Goal: Connect with others: Connect with others

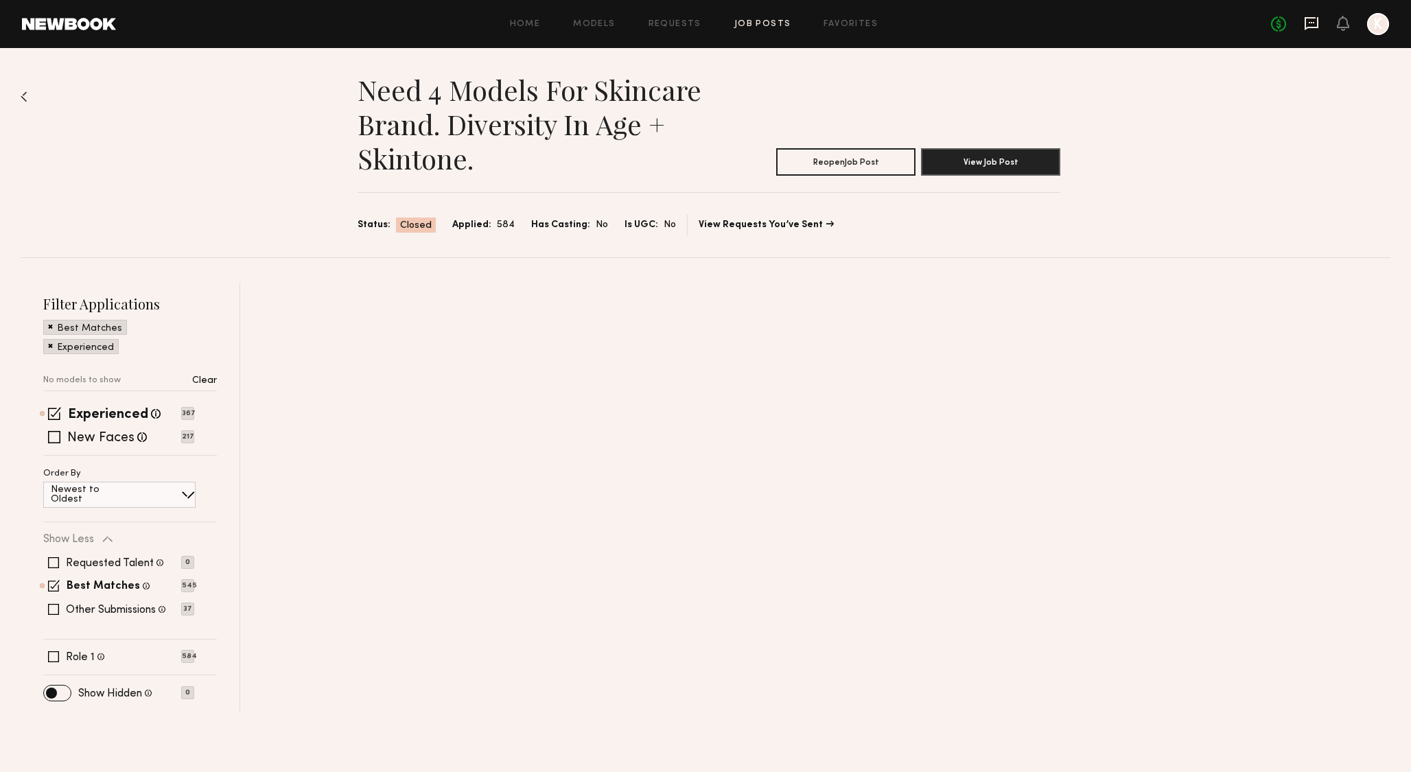
click at [1312, 25] on icon at bounding box center [1311, 23] width 15 height 15
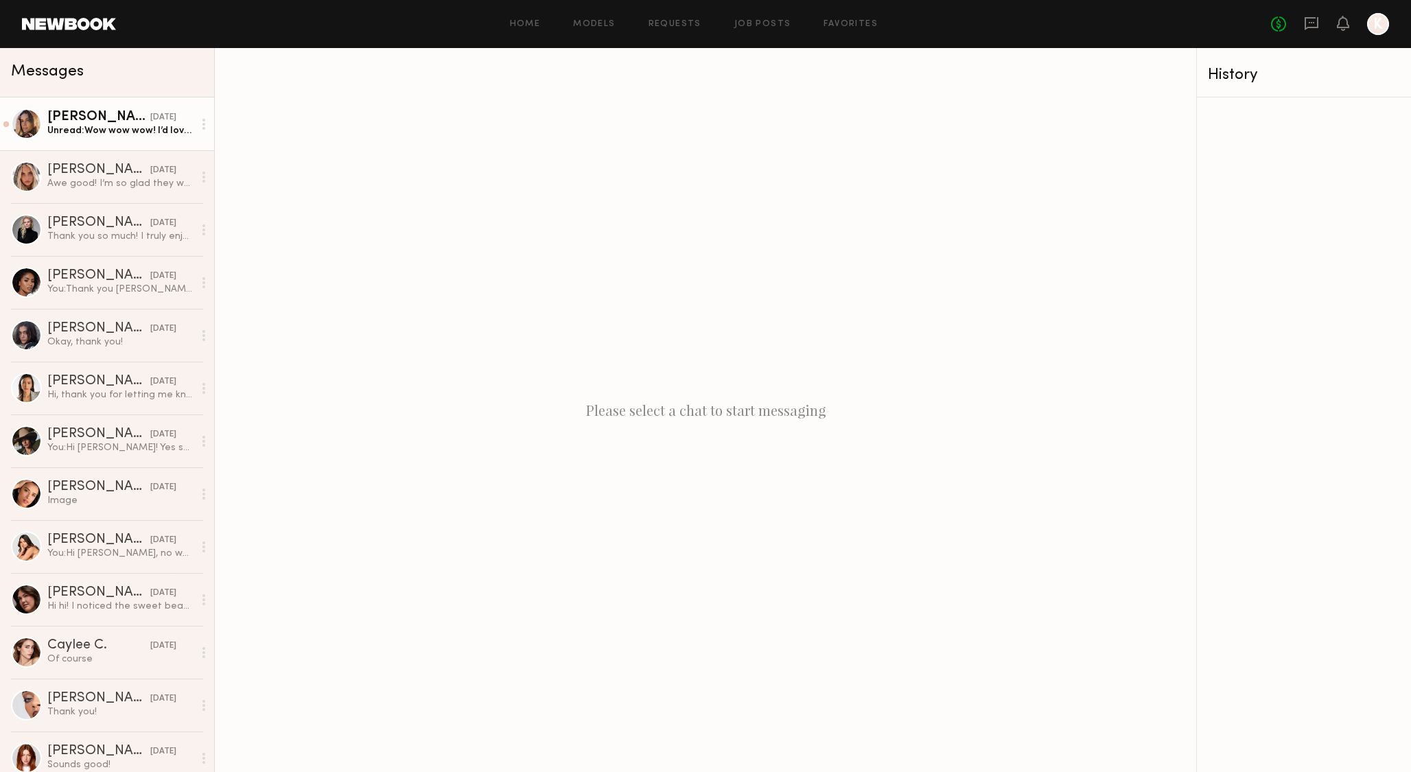
click at [139, 137] on div "Unread: Wow wow wow! I’d love to come in. Thank you so much!" at bounding box center [120, 130] width 146 height 13
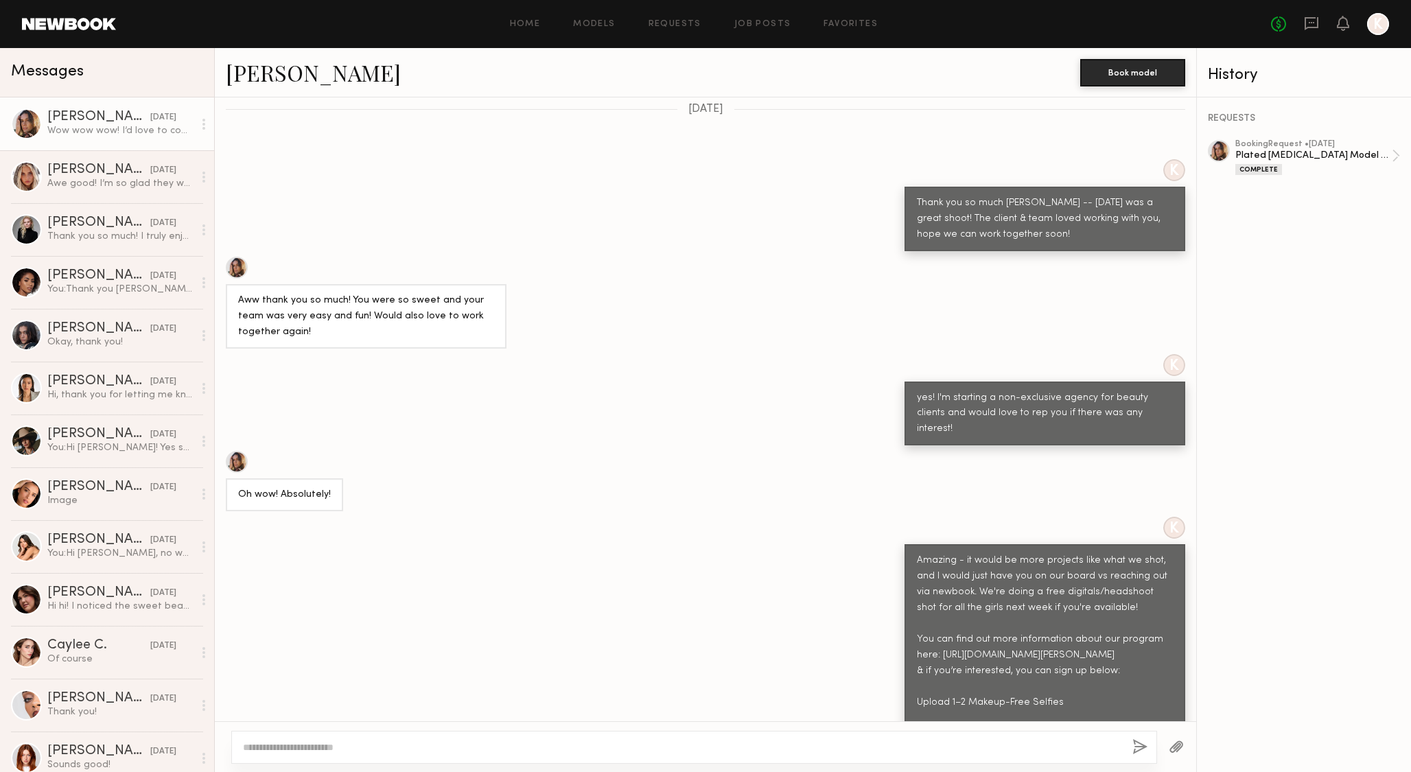
scroll to position [680, 0]
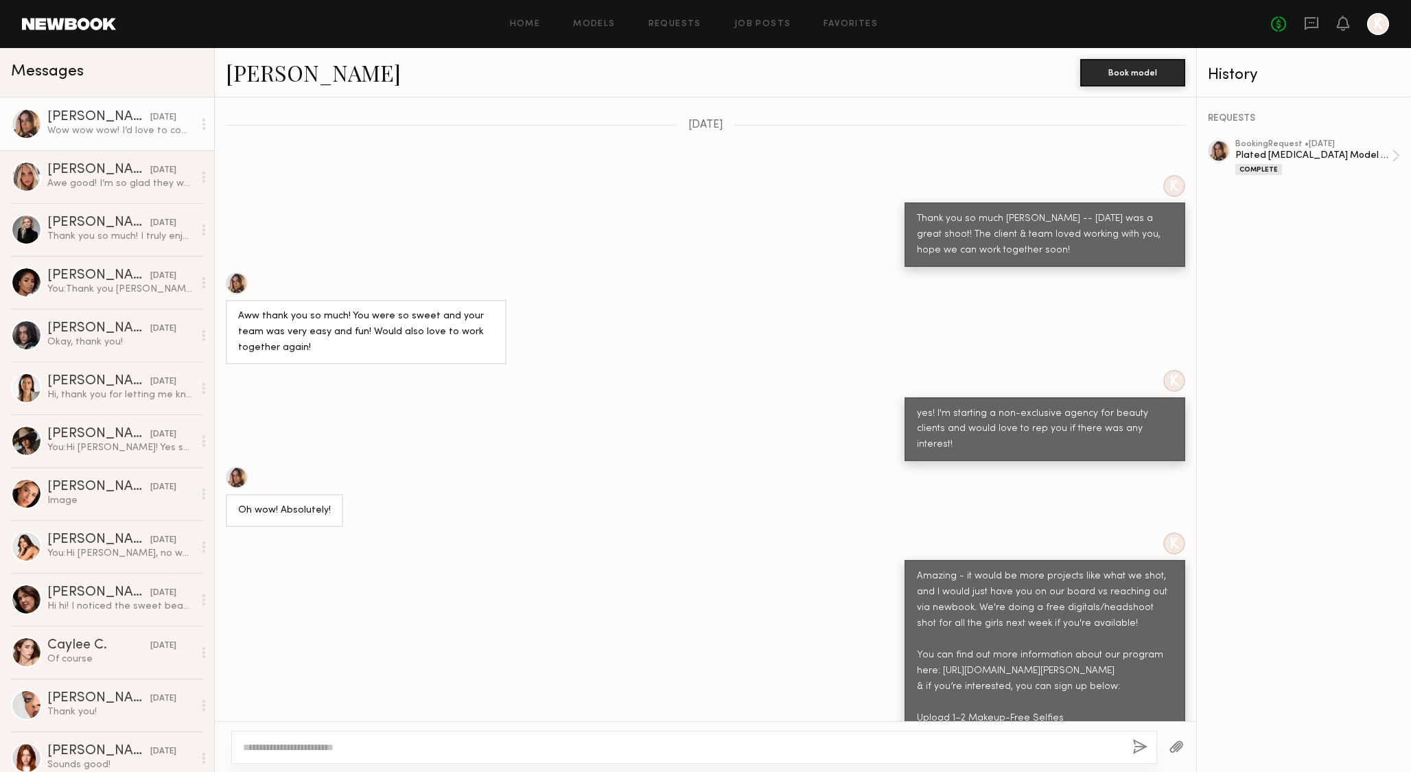
click at [261, 75] on link "[PERSON_NAME]" at bounding box center [313, 73] width 175 height 30
